Goal: Navigation & Orientation: Go to known website

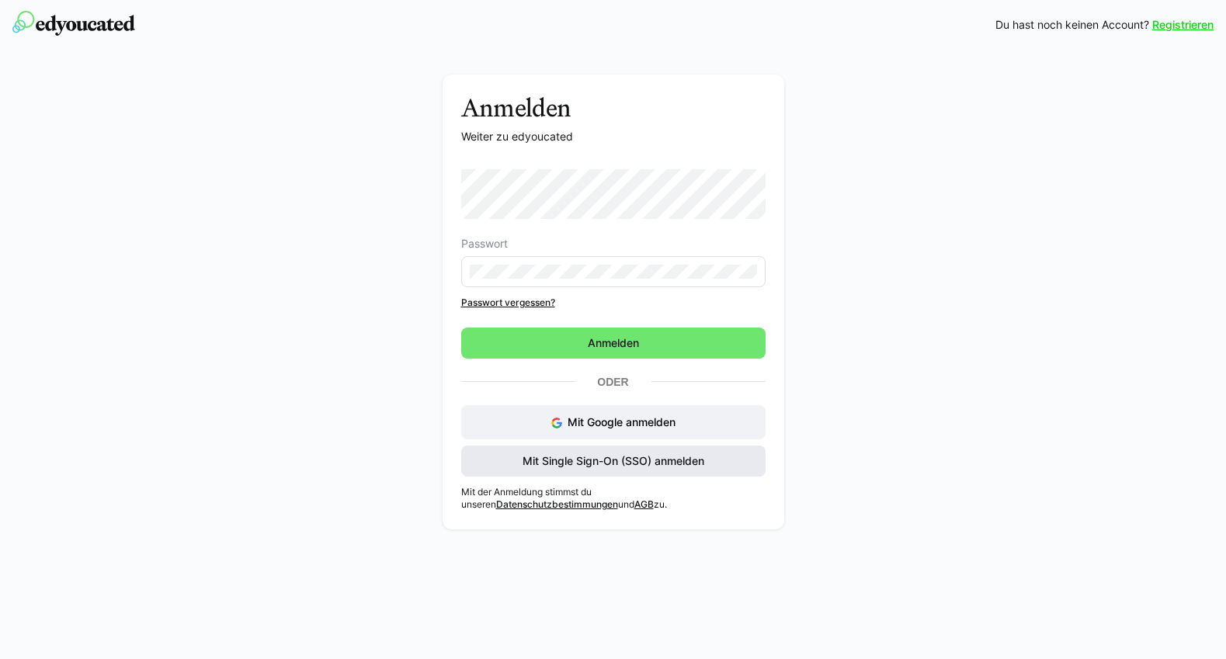
click at [657, 461] on span "Mit Single Sign-On (SSO) anmelden" at bounding box center [613, 461] width 186 height 16
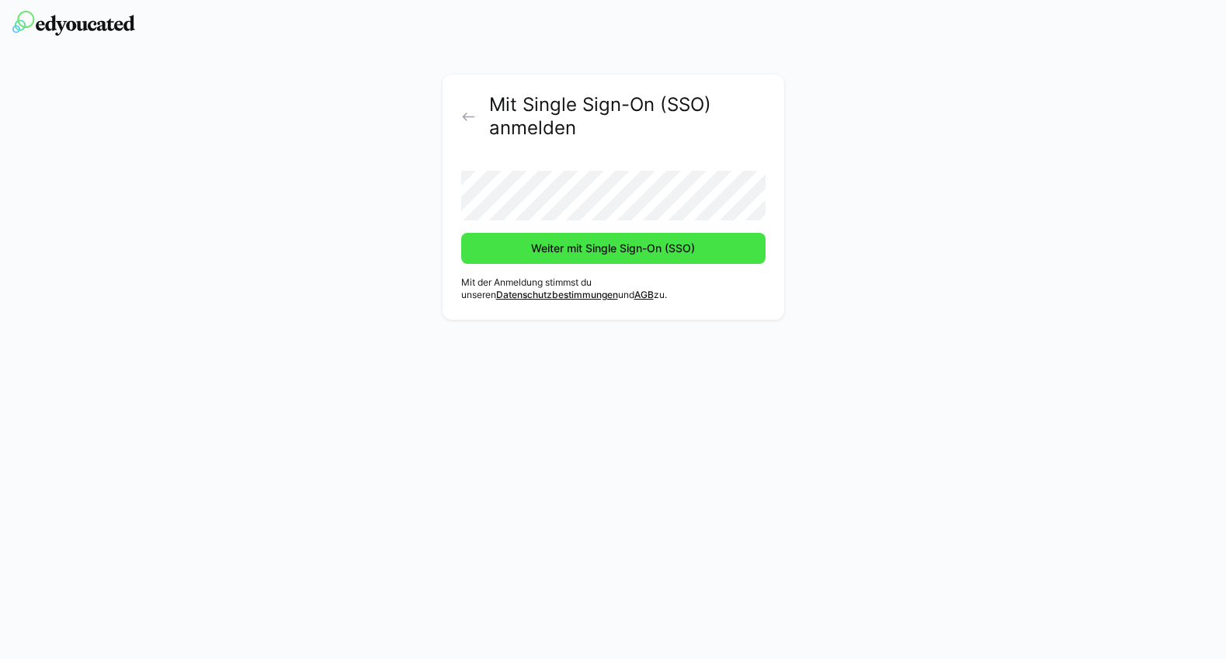
click at [618, 250] on span "Weiter mit Single Sign-On (SSO)" at bounding box center [613, 249] width 168 height 16
